Goal: Task Accomplishment & Management: Complete application form

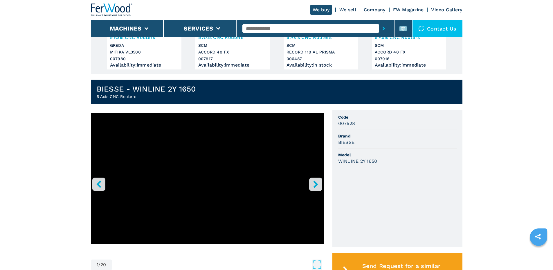
scroll to position [116, 0]
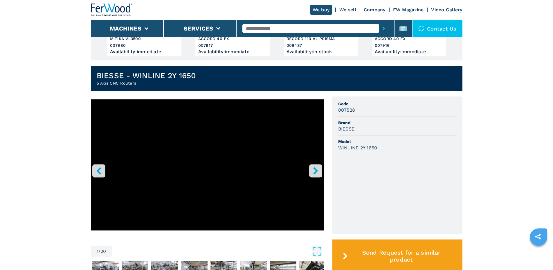
click at [315, 171] on icon "right-button" at bounding box center [315, 170] width 7 height 7
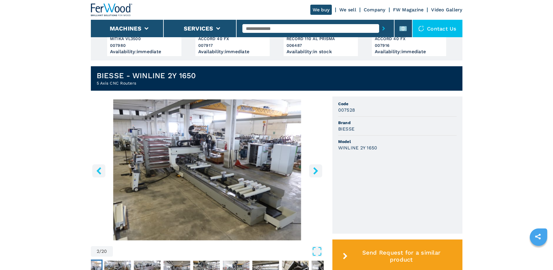
click at [315, 171] on icon "right-button" at bounding box center [315, 170] width 7 height 7
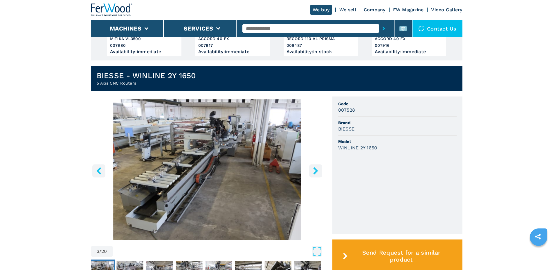
click at [315, 171] on icon "right-button" at bounding box center [315, 170] width 7 height 7
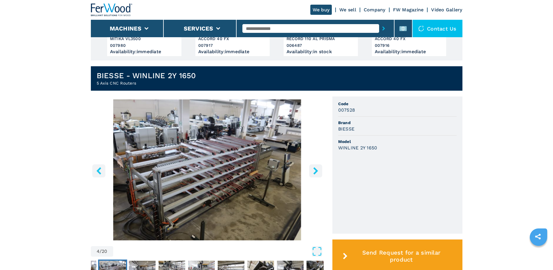
click at [315, 171] on icon "right-button" at bounding box center [315, 170] width 7 height 7
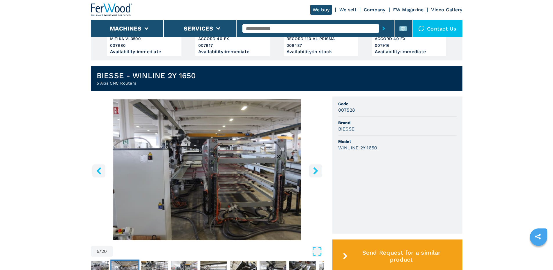
click at [315, 171] on icon "right-button" at bounding box center [315, 170] width 7 height 7
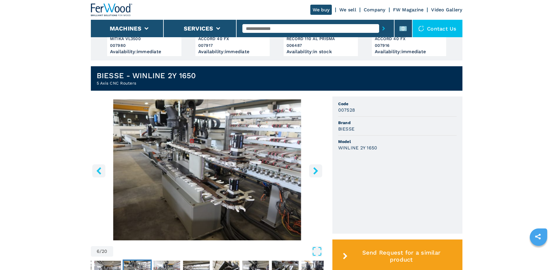
click at [315, 171] on icon "right-button" at bounding box center [315, 170] width 7 height 7
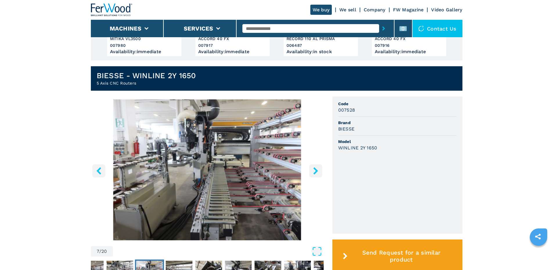
click at [315, 171] on icon "right-button" at bounding box center [315, 170] width 7 height 7
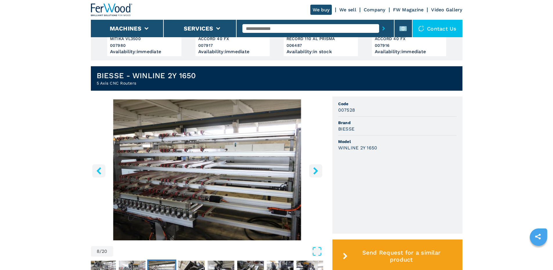
click at [315, 171] on icon "right-button" at bounding box center [315, 170] width 7 height 7
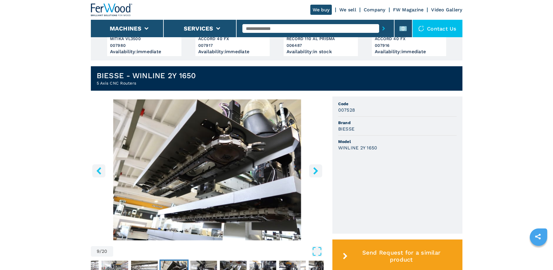
click at [315, 171] on icon "right-button" at bounding box center [315, 170] width 7 height 7
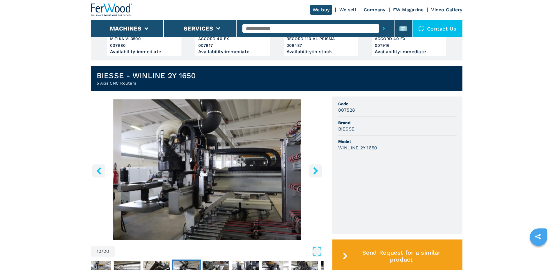
click at [315, 171] on icon "right-button" at bounding box center [315, 170] width 7 height 7
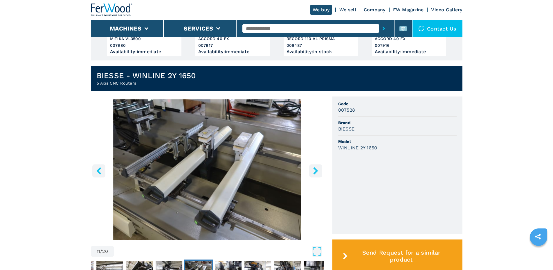
click at [315, 171] on icon "right-button" at bounding box center [315, 170] width 7 height 7
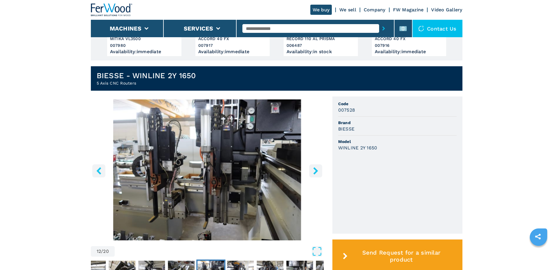
click at [315, 171] on icon "right-button" at bounding box center [315, 170] width 7 height 7
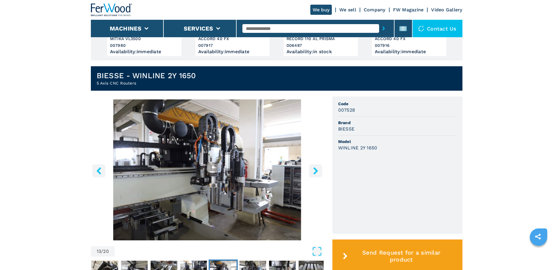
click at [315, 171] on icon "right-button" at bounding box center [315, 170] width 7 height 7
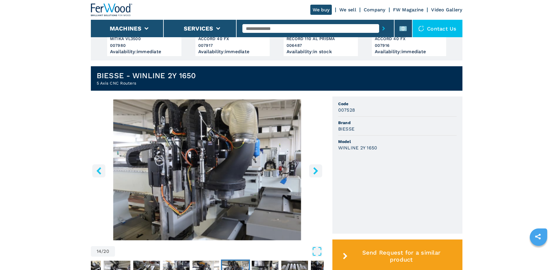
click at [315, 171] on icon "right-button" at bounding box center [315, 170] width 7 height 7
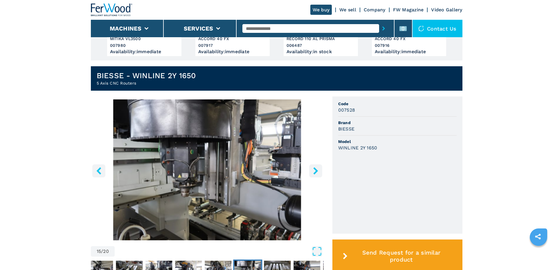
click at [317, 169] on icon "right-button" at bounding box center [315, 170] width 7 height 7
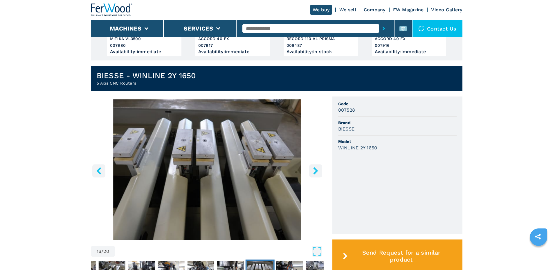
click at [317, 169] on icon "right-button" at bounding box center [315, 170] width 7 height 7
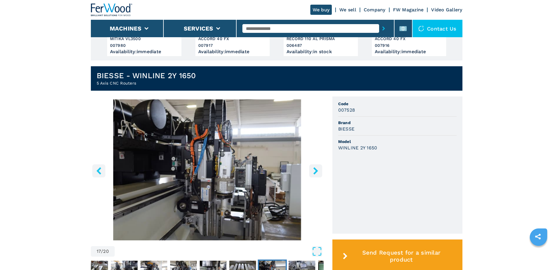
click at [317, 169] on icon "right-button" at bounding box center [315, 170] width 7 height 7
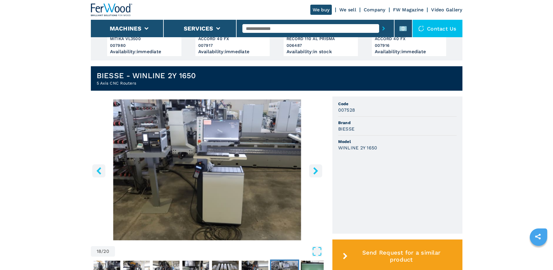
click at [102, 171] on icon "left-button" at bounding box center [98, 170] width 7 height 7
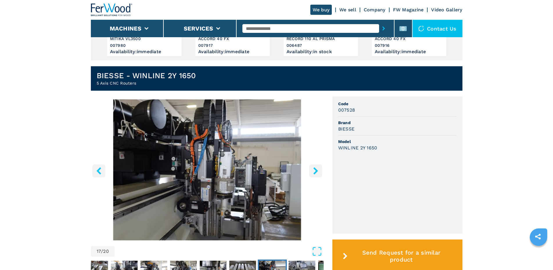
click at [313, 171] on icon "right-button" at bounding box center [315, 170] width 7 height 7
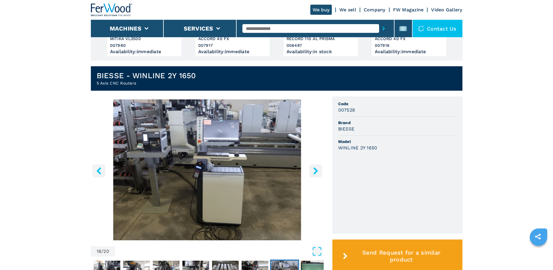
click at [313, 171] on icon "right-button" at bounding box center [315, 170] width 7 height 7
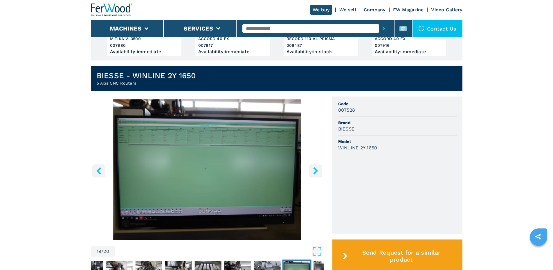
click at [313, 170] on icon "right-button" at bounding box center [315, 170] width 7 height 7
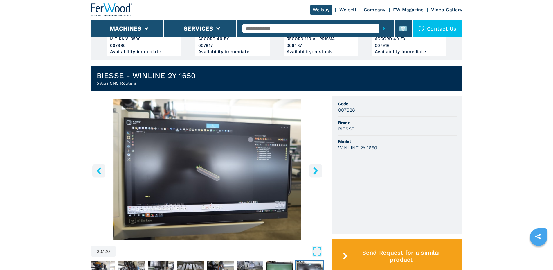
click at [100, 169] on icon "left-button" at bounding box center [98, 170] width 7 height 7
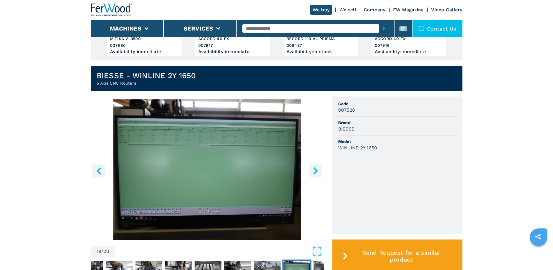
click at [100, 170] on icon "left-button" at bounding box center [98, 170] width 7 height 7
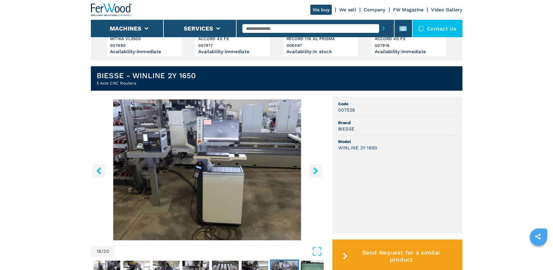
click at [311, 168] on button "right-button" at bounding box center [315, 170] width 13 height 13
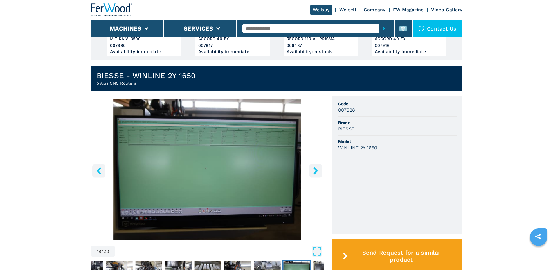
click at [311, 168] on button "right-button" at bounding box center [315, 170] width 13 height 13
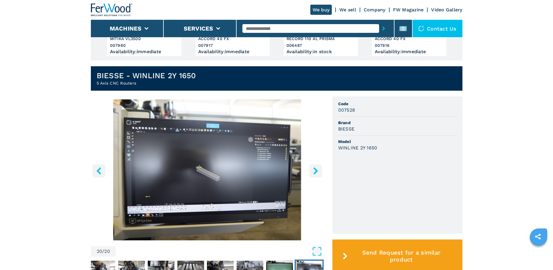
click at [311, 168] on button "right-button" at bounding box center [315, 170] width 13 height 13
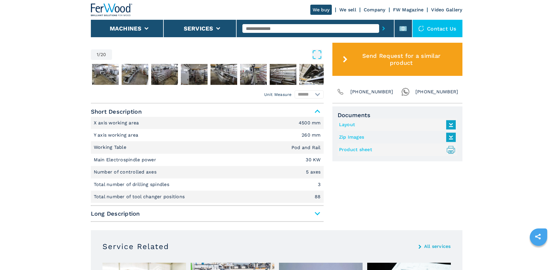
scroll to position [230, 0]
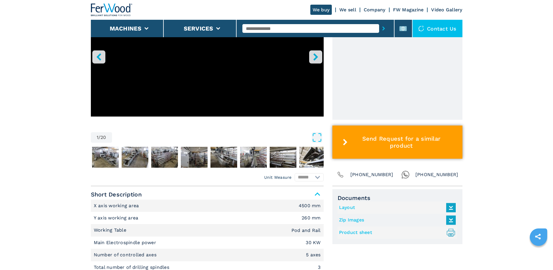
click at [392, 145] on span "Send Request for a similar product" at bounding box center [401, 142] width 103 height 14
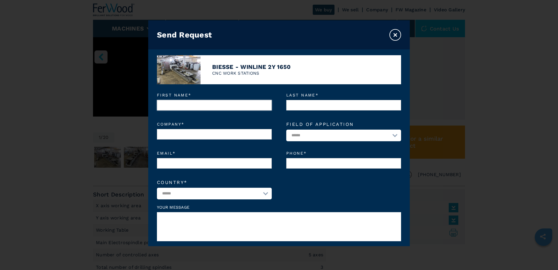
click at [174, 107] on input "First name *" at bounding box center [214, 105] width 115 height 10
type input "****"
type input "******"
type input "**********"
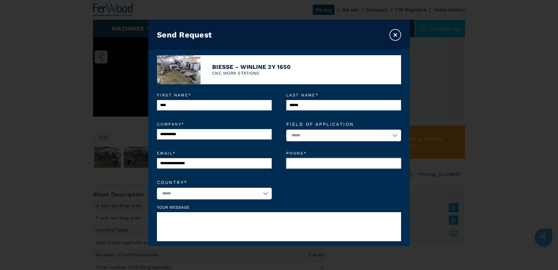
type input "*********"
select select "**"
click at [397, 29] on div "Send Request ×" at bounding box center [278, 34] width 261 height 29
click at [394, 34] on button "×" at bounding box center [395, 35] width 12 height 12
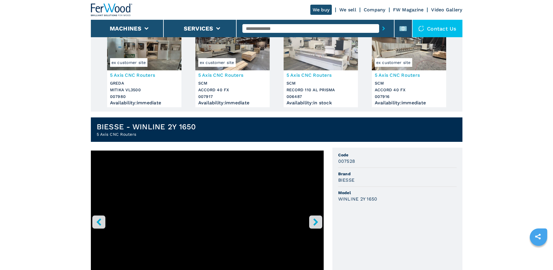
scroll to position [56, 0]
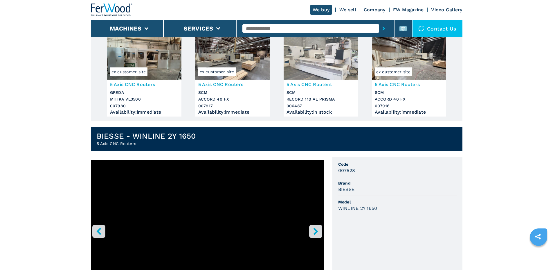
click at [269, 27] on input "text" at bounding box center [311, 28] width 137 height 9
type input "*******"
click at [379, 22] on button "submit-button" at bounding box center [383, 28] width 9 height 13
click at [379, 29] on button "submit-button" at bounding box center [383, 28] width 9 height 13
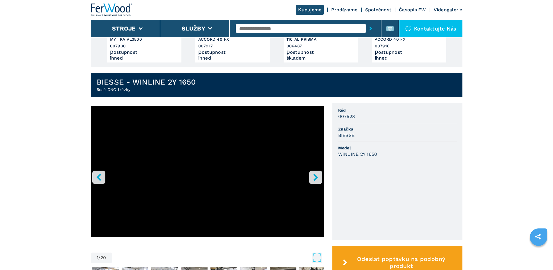
scroll to position [145, 0]
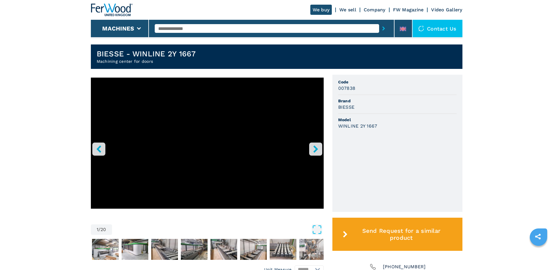
scroll to position [145, 0]
